Goal: Task Accomplishment & Management: Manage account settings

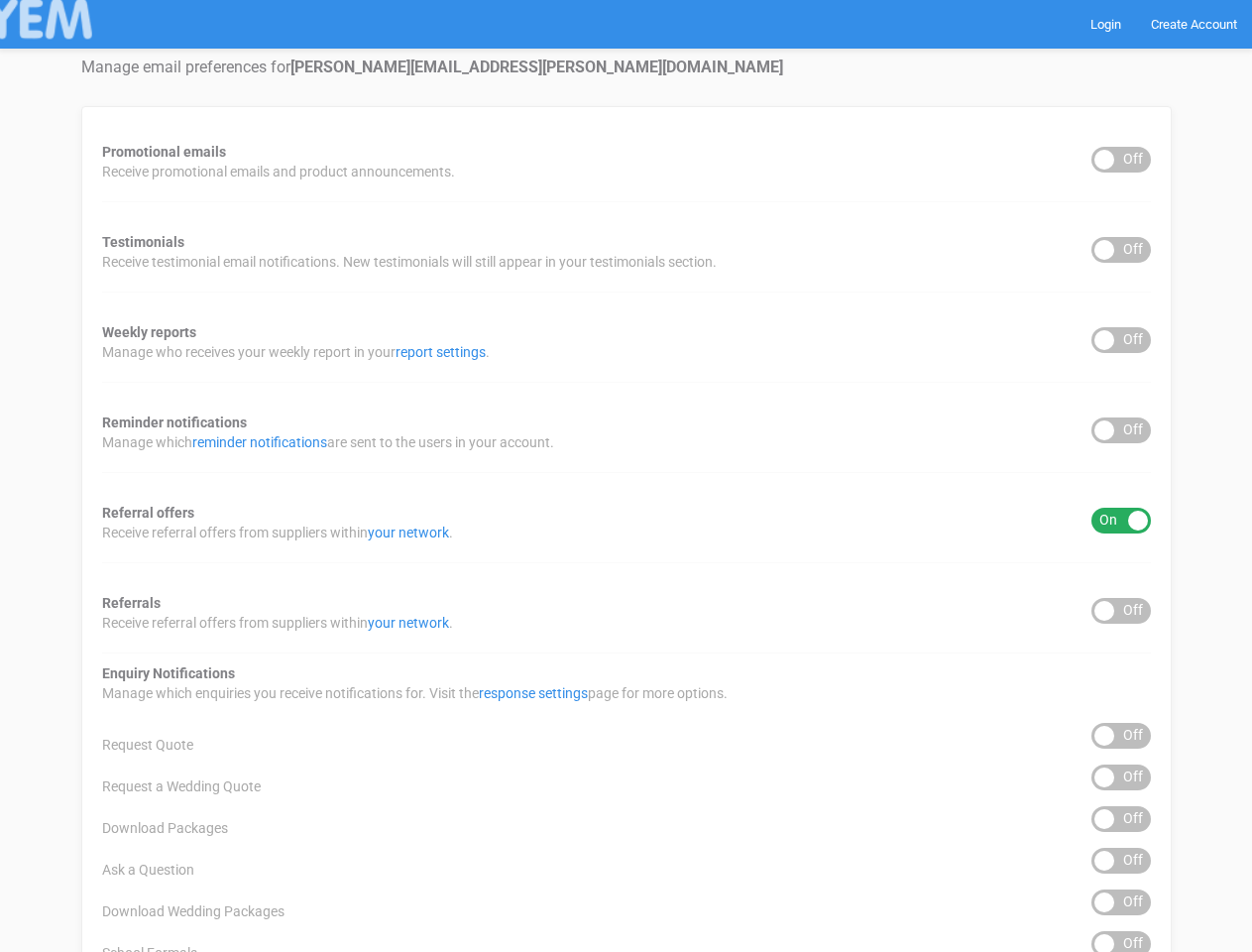
click at [626, 476] on div "Promotional emails ON OFF Receive promotional emails and product announcements.…" at bounding box center [627, 799] width 1091 height 1388
click at [1121, 159] on div "ON OFF" at bounding box center [1121, 159] width 60 height 26
click at [1121, 250] on div "ON OFF" at bounding box center [1121, 250] width 60 height 26
click at [1121, 340] on div "ON OFF" at bounding box center [1121, 340] width 60 height 26
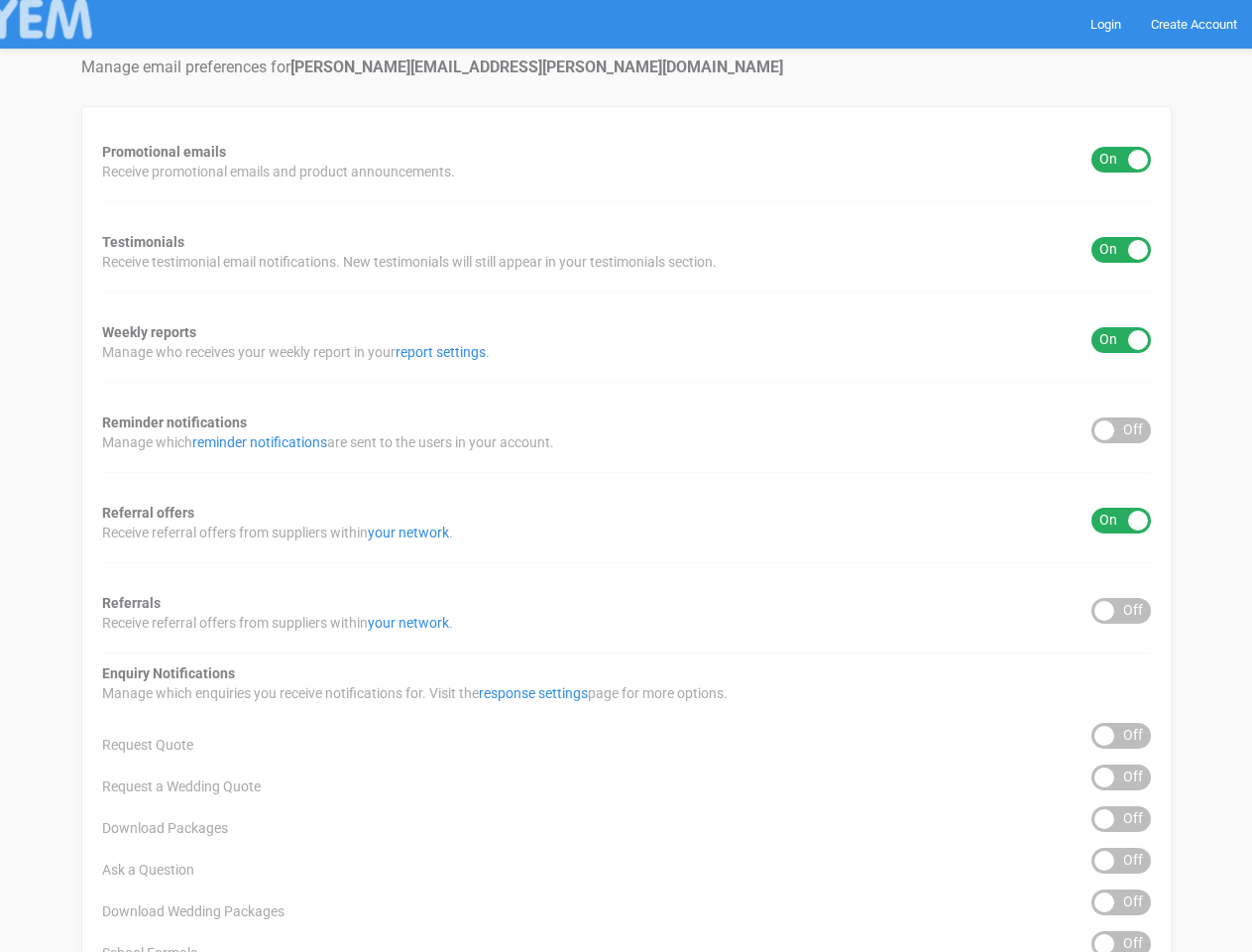
click at [1121, 431] on div "ON OFF" at bounding box center [1121, 431] width 60 height 26
click at [1121, 520] on div "ON OFF" at bounding box center [1121, 520] width 60 height 26
click at [1121, 611] on div "ON OFF" at bounding box center [1121, 611] width 60 height 26
click at [1121, 736] on div "ON OFF" at bounding box center [1121, 736] width 60 height 26
click at [1121, 778] on div "ON OFF" at bounding box center [1121, 778] width 60 height 26
